Goal: Task Accomplishment & Management: Use online tool/utility

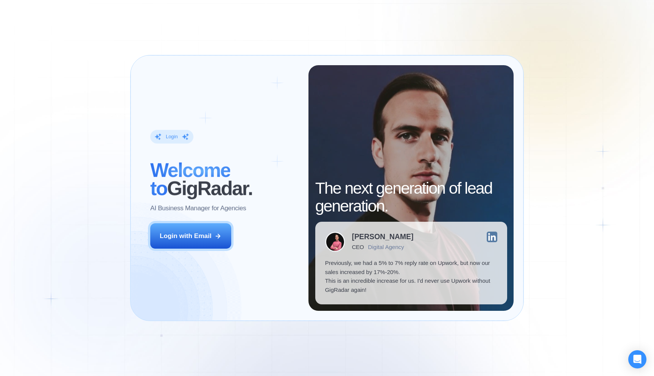
click at [183, 243] on button "Login with Email" at bounding box center [190, 235] width 81 height 25
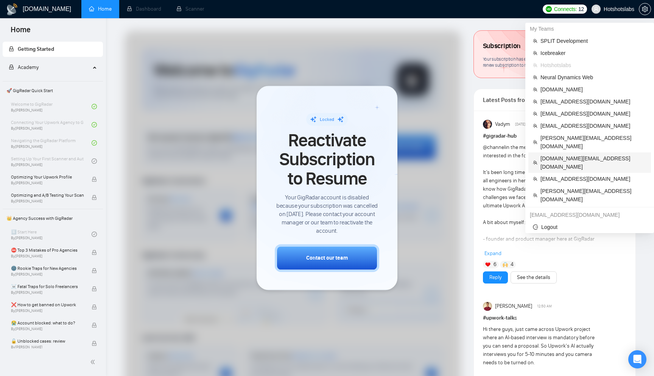
click at [563, 154] on span "zholob.design@gmail.com" at bounding box center [594, 162] width 106 height 17
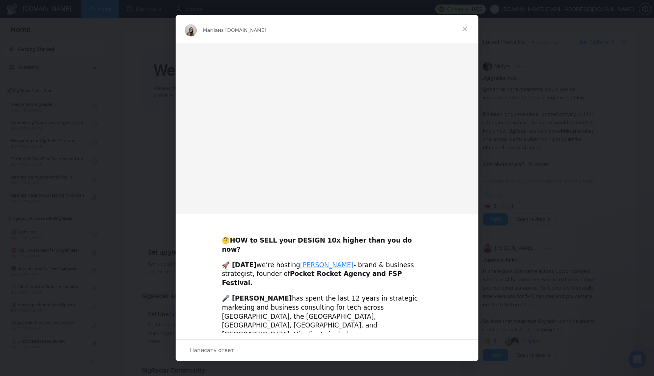
click at [462, 28] on span "Закрыть" at bounding box center [464, 28] width 27 height 27
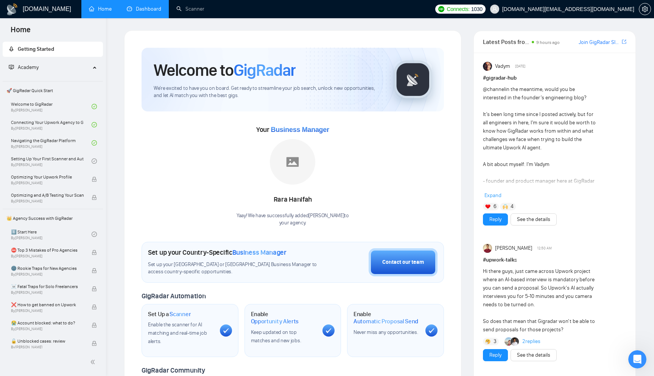
click at [144, 12] on link "Dashboard" at bounding box center [144, 9] width 34 height 6
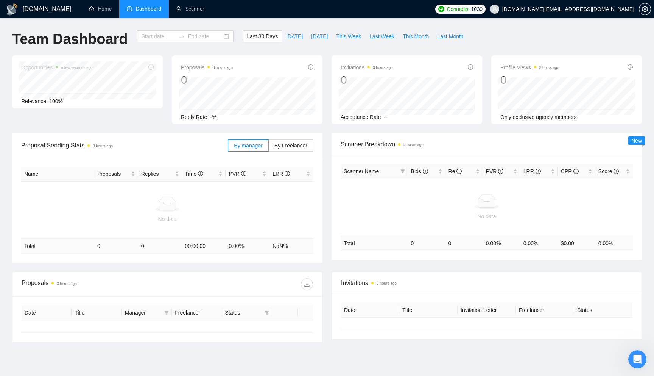
type input "2025-09-01"
type input "2025-10-01"
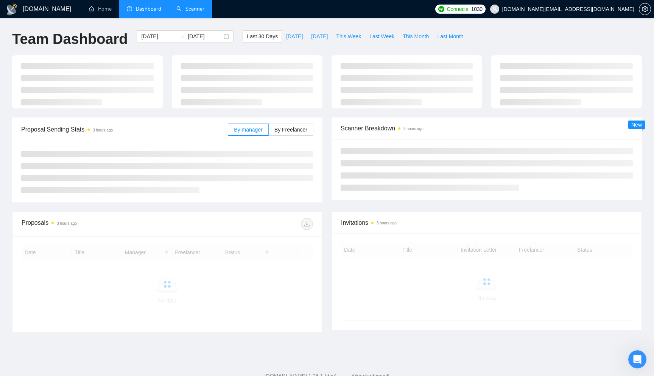
click at [189, 11] on link "Scanner" at bounding box center [190, 9] width 28 height 6
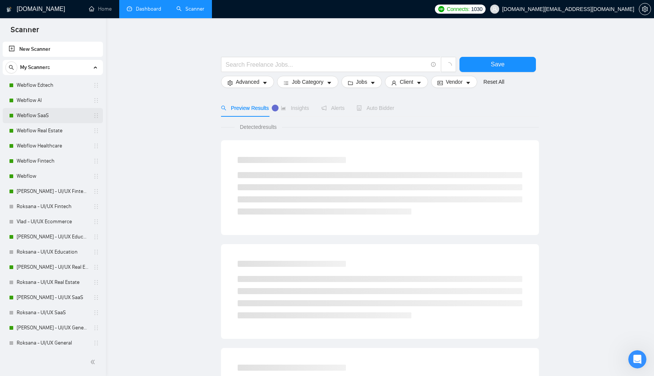
click at [26, 112] on link "Webflow SaaS" at bounding box center [53, 115] width 72 height 15
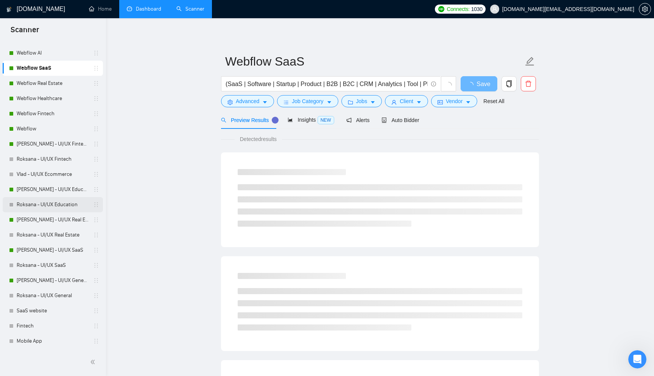
scroll to position [54, 0]
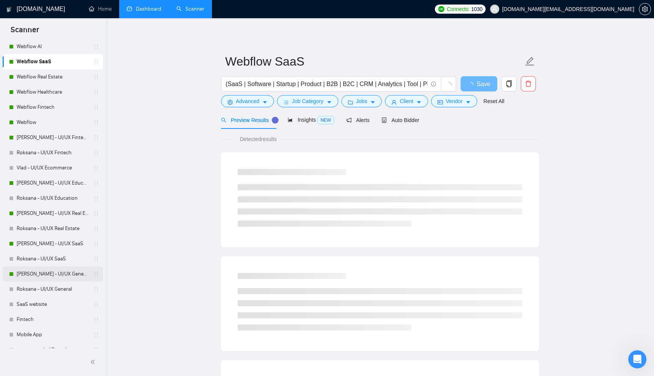
click at [54, 275] on link "Vlad - UI/UX General" at bounding box center [53, 273] width 72 height 15
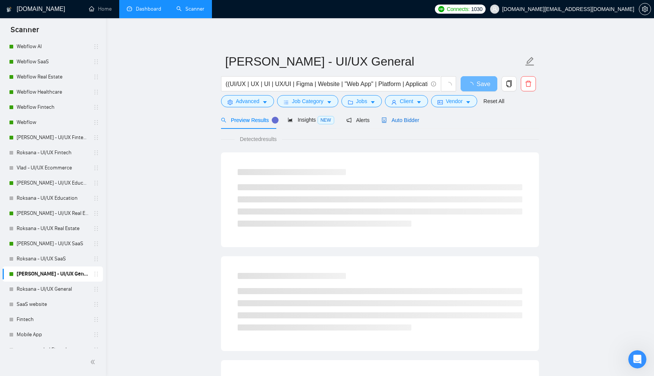
click at [403, 123] on div "Auto Bidder" at bounding box center [400, 120] width 37 height 8
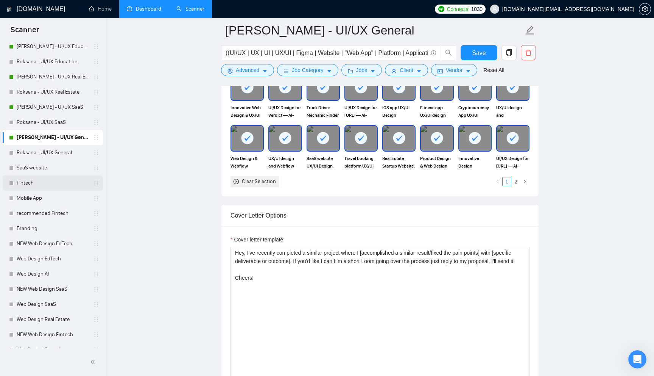
scroll to position [212, 0]
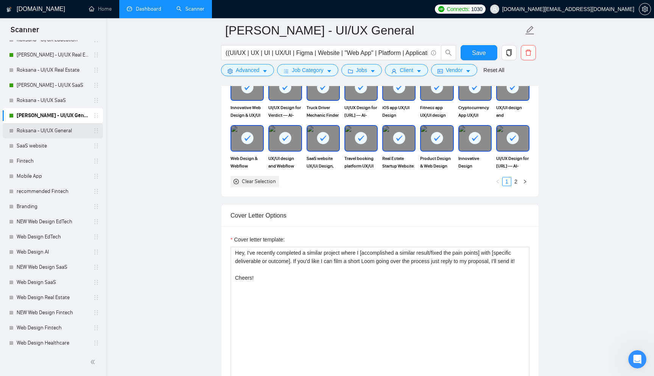
click at [59, 132] on link "Roksana - UI/UX General" at bounding box center [53, 130] width 72 height 15
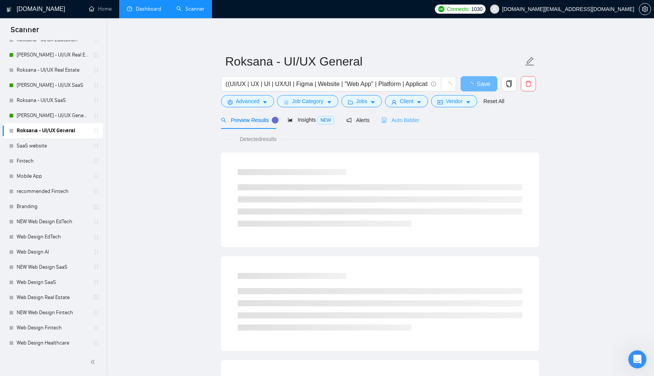
click at [388, 126] on div "Auto Bidder" at bounding box center [400, 120] width 37 height 18
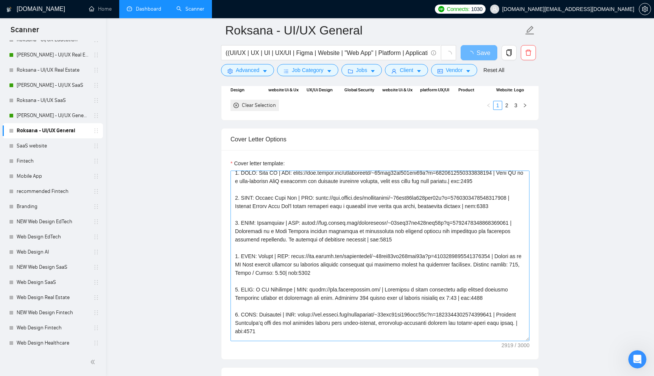
scroll to position [19, 0]
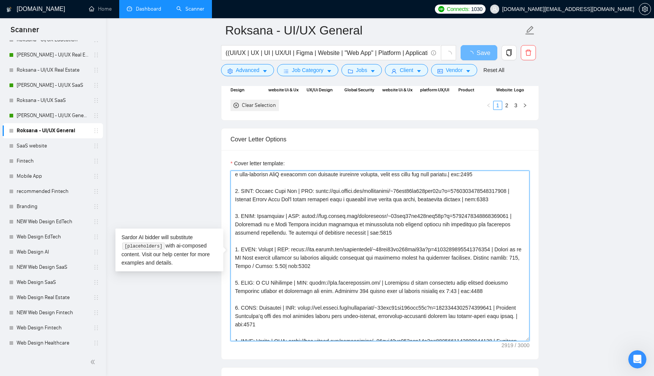
drag, startPoint x: 234, startPoint y: 175, endPoint x: 376, endPoint y: 180, distance: 142.5
click at [376, 180] on textarea "Cover letter template:" at bounding box center [380, 255] width 299 height 170
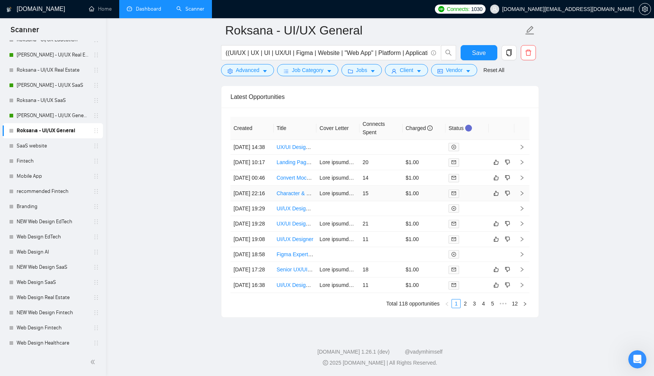
scroll to position [1967, 0]
click at [465, 158] on div at bounding box center [467, 162] width 37 height 9
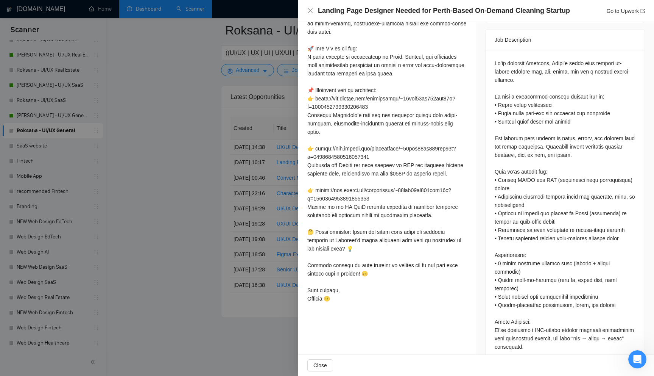
scroll to position [333, 0]
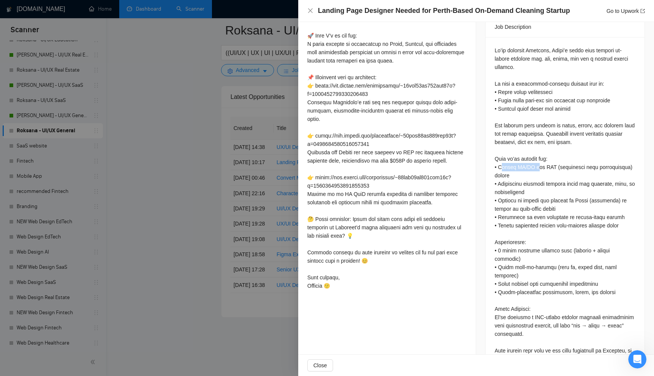
drag, startPoint x: 501, startPoint y: 158, endPoint x: 535, endPoint y: 157, distance: 33.7
click at [535, 158] on div "Questions: What’s one suggestion you would make to increase conversions for a s…" at bounding box center [565, 258] width 141 height 425
click at [311, 164] on div at bounding box center [387, 135] width 159 height 308
drag, startPoint x: 308, startPoint y: 153, endPoint x: 437, endPoint y: 161, distance: 129.8
click at [437, 161] on div at bounding box center [387, 135] width 159 height 308
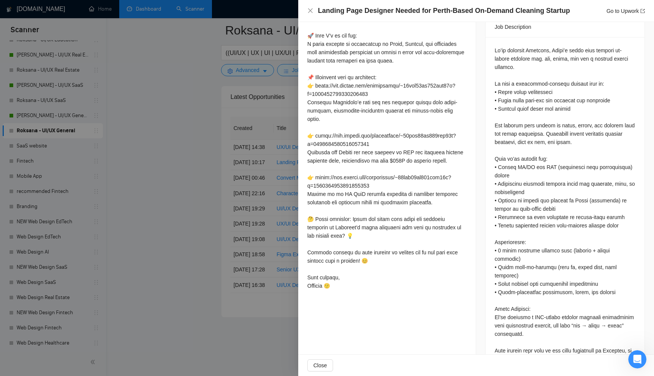
click at [309, 161] on div at bounding box center [387, 135] width 159 height 308
drag, startPoint x: 414, startPoint y: 161, endPoint x: 442, endPoint y: 162, distance: 27.7
click at [442, 162] on div at bounding box center [387, 135] width 159 height 308
drag, startPoint x: 409, startPoint y: 201, endPoint x: 430, endPoint y: 209, distance: 22.9
click at [430, 209] on div at bounding box center [387, 135] width 159 height 308
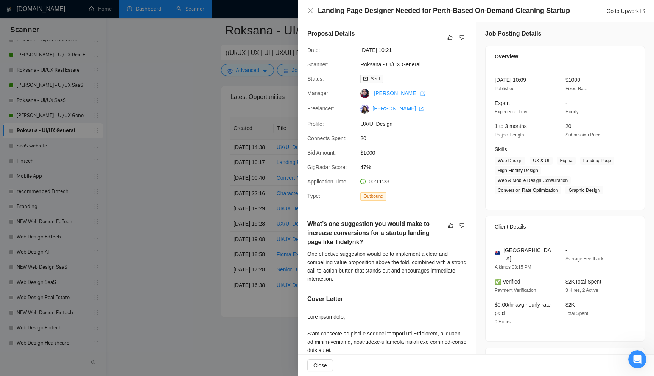
scroll to position [0, 0]
